Goal: Transaction & Acquisition: Purchase product/service

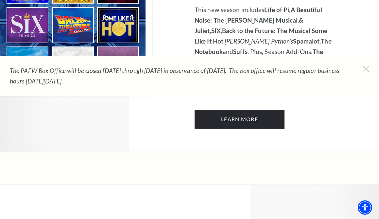
scroll to position [466, 0]
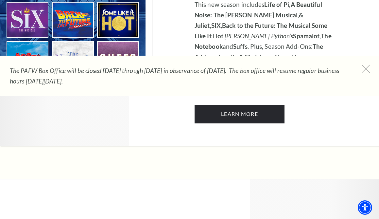
click at [364, 69] on icon at bounding box center [366, 69] width 8 height 8
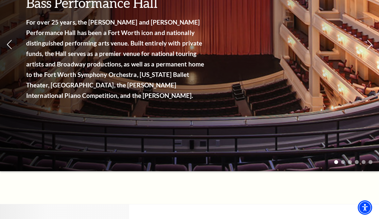
scroll to position [0, 0]
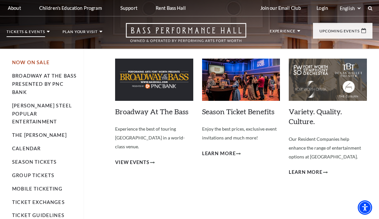
click at [28, 63] on link "Now On Sale" at bounding box center [31, 63] width 38 height 6
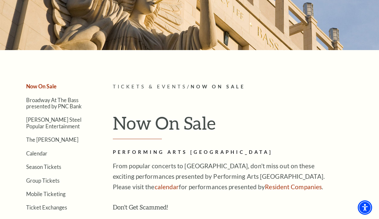
scroll to position [74, 0]
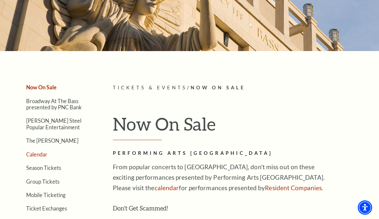
click at [40, 155] on link "Calendar" at bounding box center [36, 154] width 21 height 6
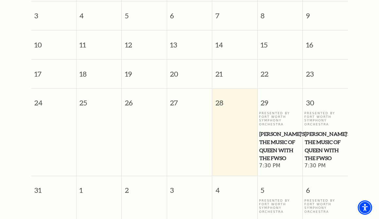
scroll to position [332, 0]
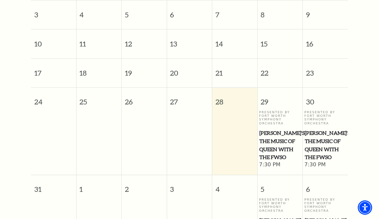
click at [275, 142] on span "[PERSON_NAME]'s The Music of Queen with the FWSO" at bounding box center [280, 145] width 41 height 32
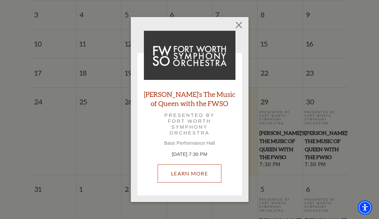
click at [182, 176] on link "Learn More" at bounding box center [190, 173] width 64 height 18
